Goal: Navigation & Orientation: Understand site structure

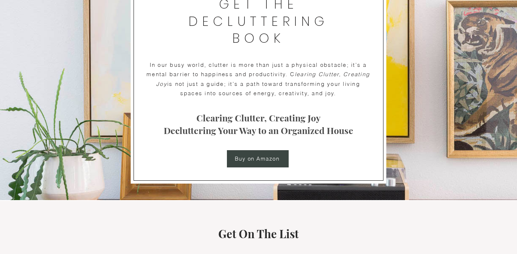
scroll to position [1187, 0]
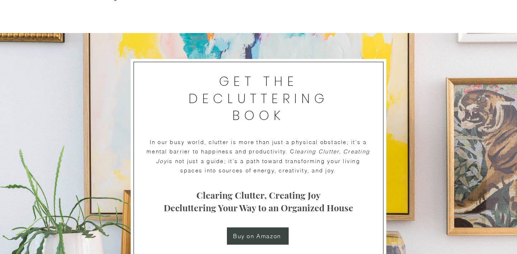
click at [252, 238] on span "Buy on Amazon" at bounding box center [257, 235] width 48 height 7
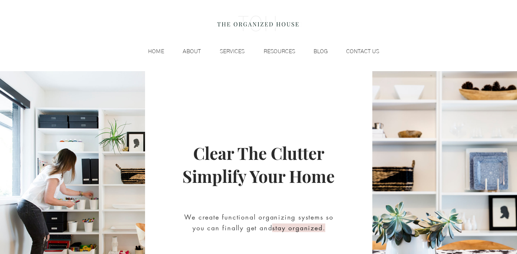
scroll to position [0, 0]
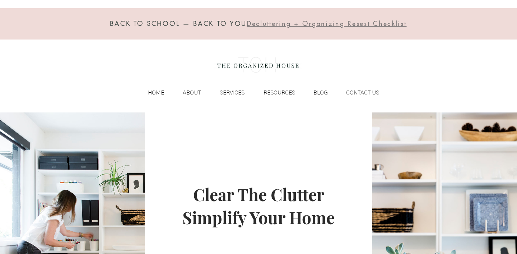
click at [157, 92] on p "HOME" at bounding box center [155, 92] width 23 height 11
click at [200, 87] on p "ABOUT" at bounding box center [191, 92] width 25 height 11
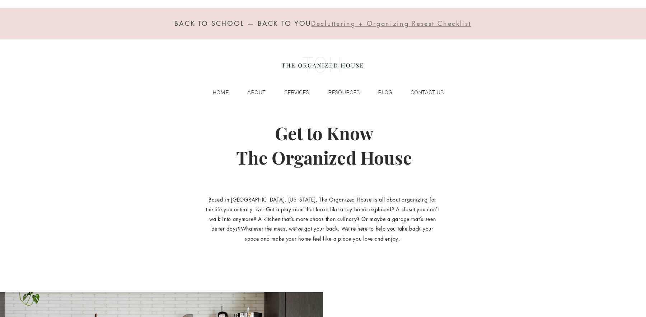
click at [292, 93] on p "SERVICES" at bounding box center [297, 92] width 32 height 11
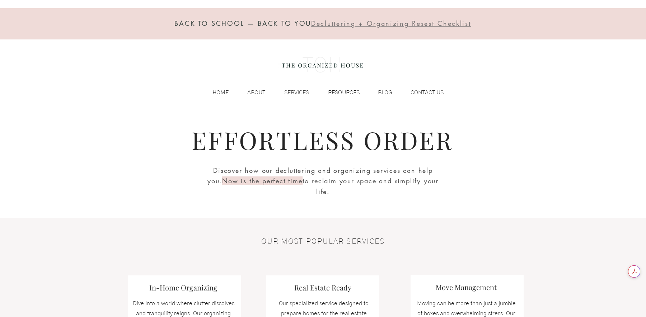
click at [336, 89] on p "RESOURCES" at bounding box center [344, 92] width 39 height 11
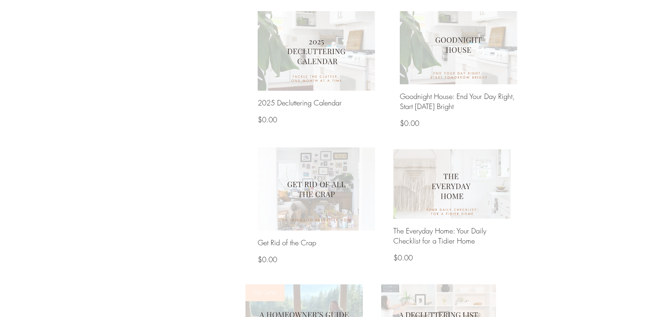
scroll to position [435, 0]
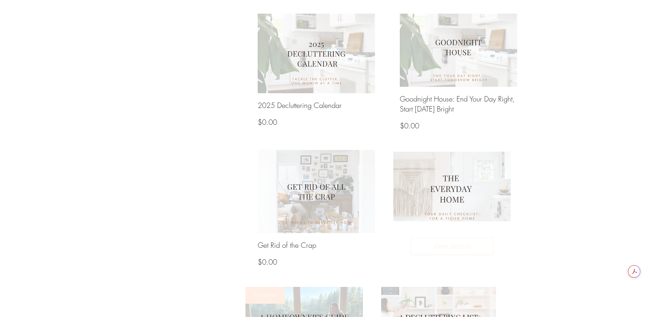
click at [440, 171] on img at bounding box center [453, 186] width 126 height 75
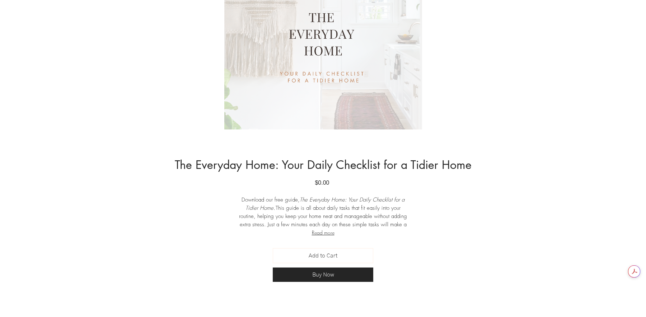
scroll to position [181, 0]
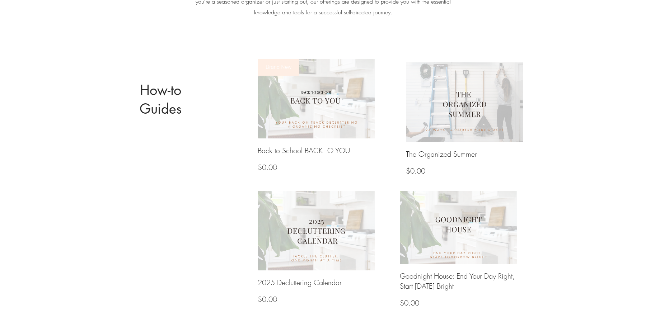
scroll to position [259, 0]
click at [359, 103] on img at bounding box center [317, 97] width 126 height 85
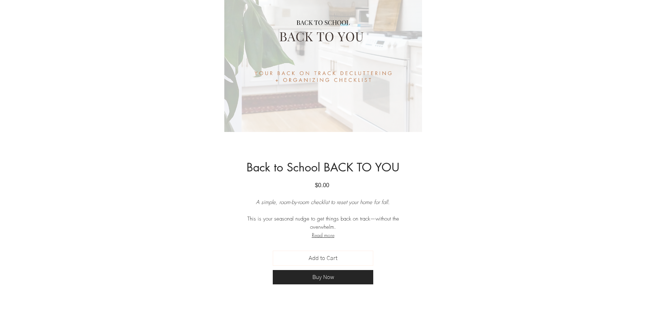
scroll to position [178, 0]
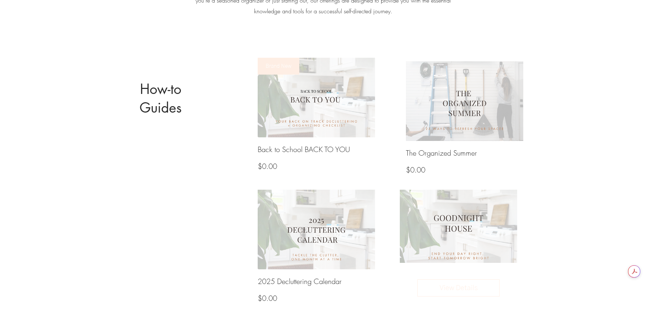
click at [446, 213] on img at bounding box center [459, 226] width 126 height 78
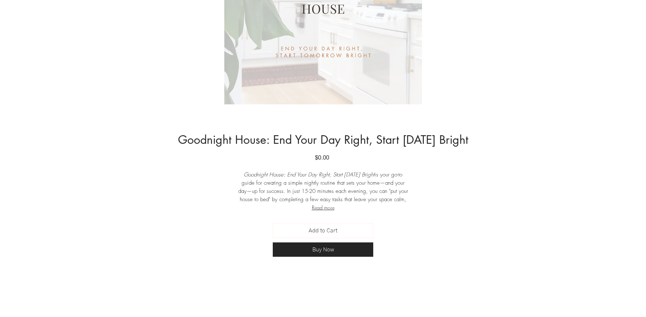
scroll to position [233, 0]
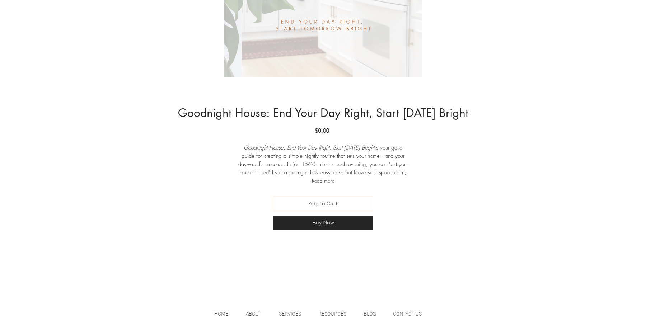
click at [324, 178] on button "Read more" at bounding box center [323, 181] width 172 height 8
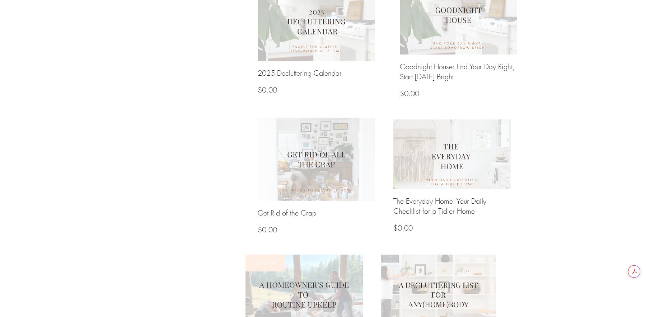
scroll to position [468, 0]
click at [451, 148] on img at bounding box center [453, 154] width 126 height 75
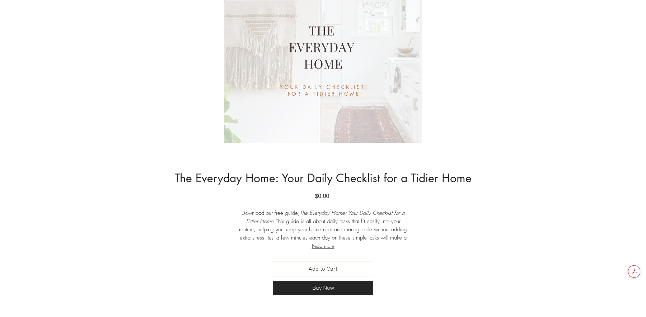
scroll to position [170, 0]
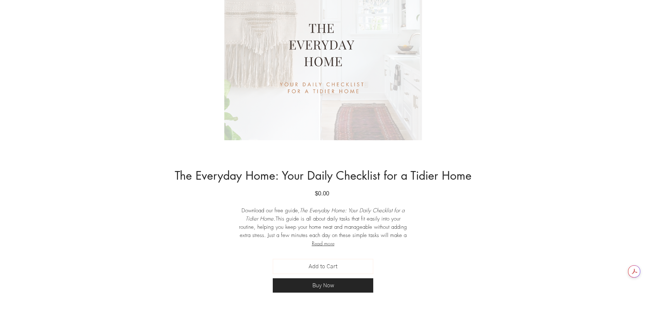
click at [322, 243] on button "Read more" at bounding box center [323, 244] width 172 height 8
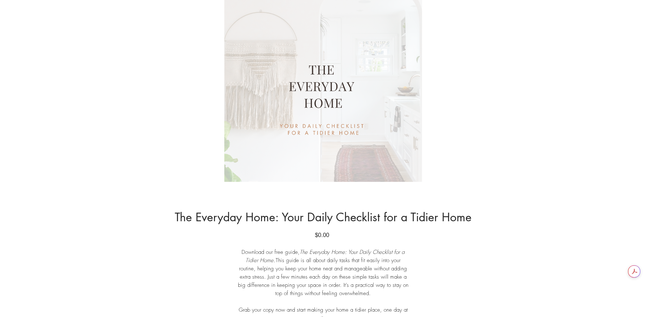
scroll to position [0, 0]
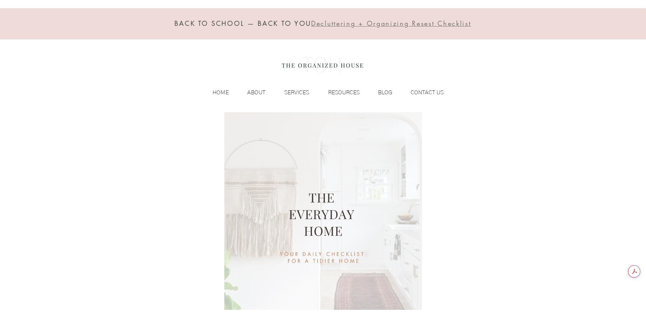
click at [353, 87] on div "BACK TO SCHOOL — BACK TO YOU Decluttering + Organizing Resest Checklist HOME AB…" at bounding box center [323, 56] width 646 height 112
click at [349, 90] on p "RESOURCES" at bounding box center [344, 92] width 39 height 11
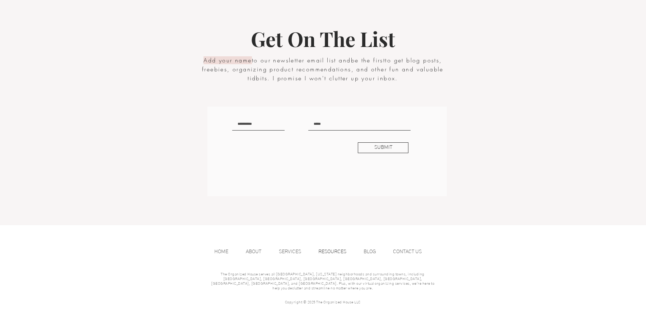
scroll to position [1281, 0]
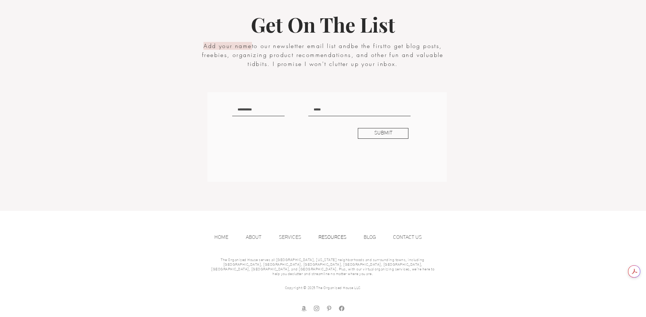
click at [316, 305] on img "Instagram" at bounding box center [316, 308] width 7 height 7
click at [341, 305] on img "facebook" at bounding box center [341, 308] width 7 height 7
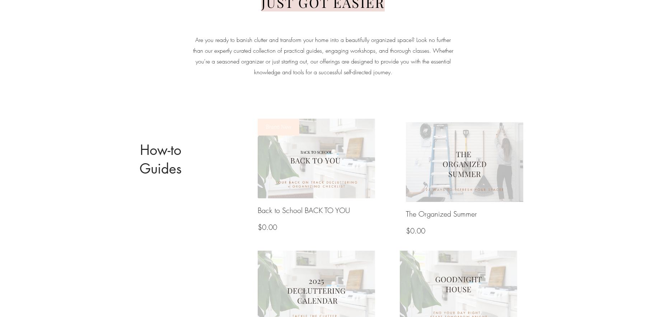
scroll to position [0, 0]
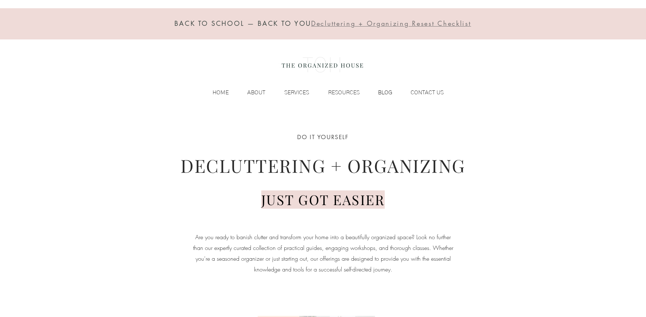
click at [380, 93] on p "BLOG" at bounding box center [386, 92] width 22 height 11
